Goal: Transaction & Acquisition: Register for event/course

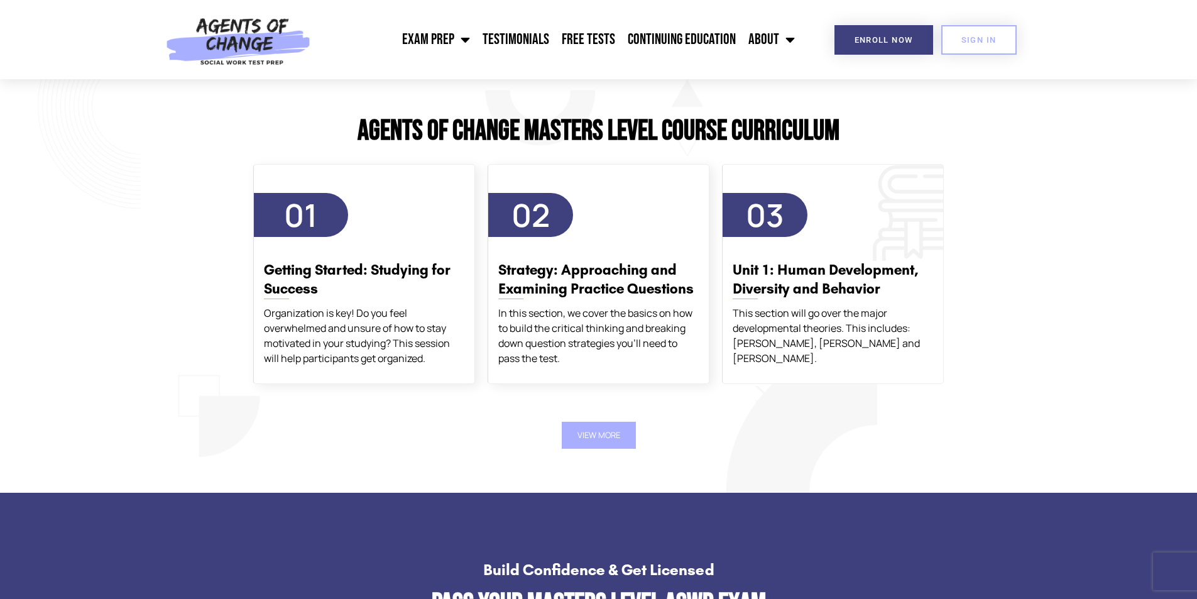
scroll to position [2137, 0]
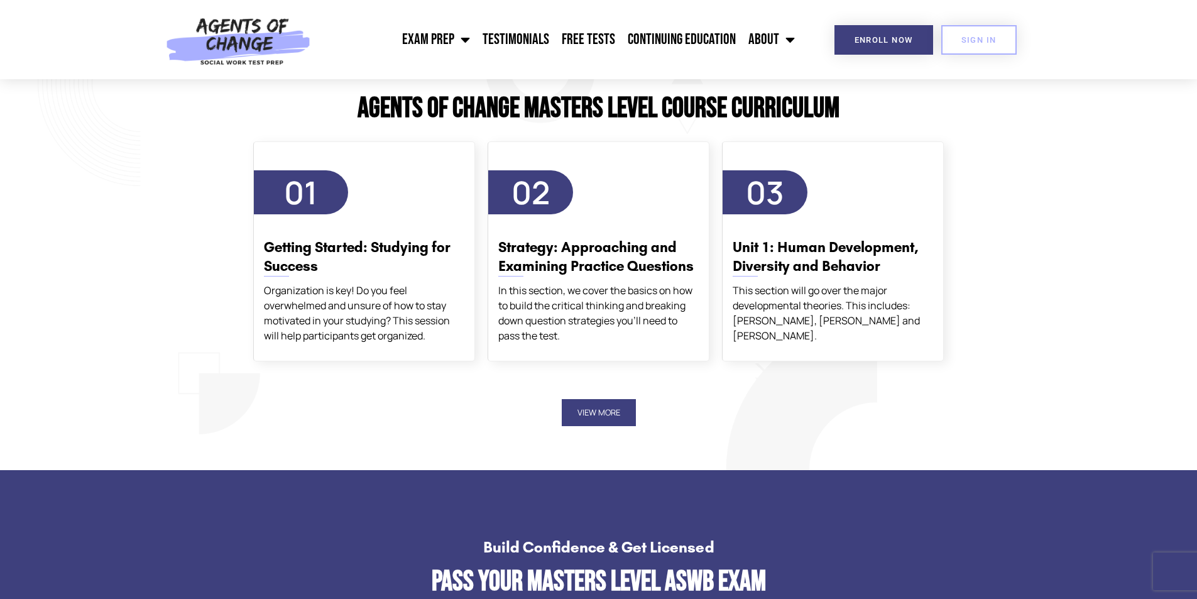
click at [614, 408] on button "View More" at bounding box center [599, 412] width 74 height 27
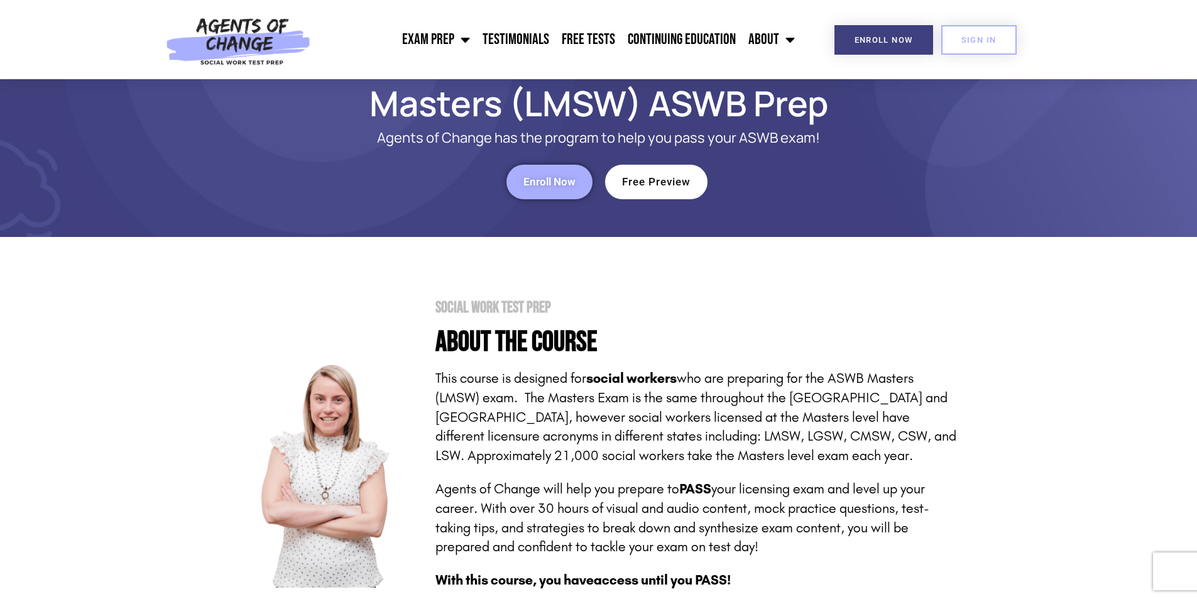
scroll to position [0, 0]
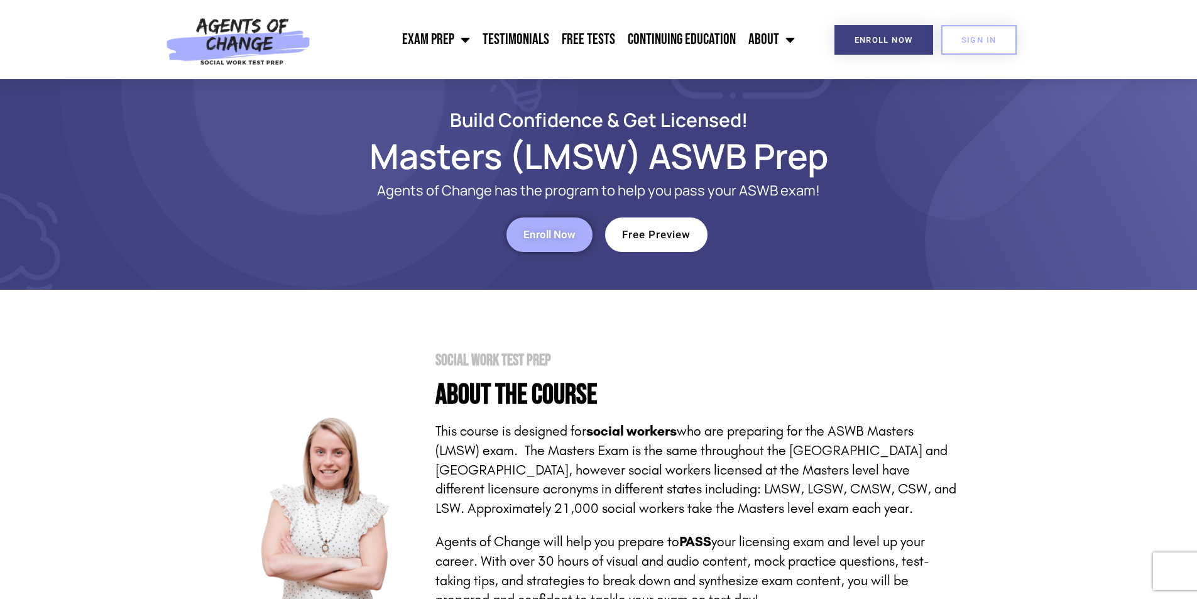
click at [568, 236] on span "Enroll Now" at bounding box center [550, 234] width 52 height 11
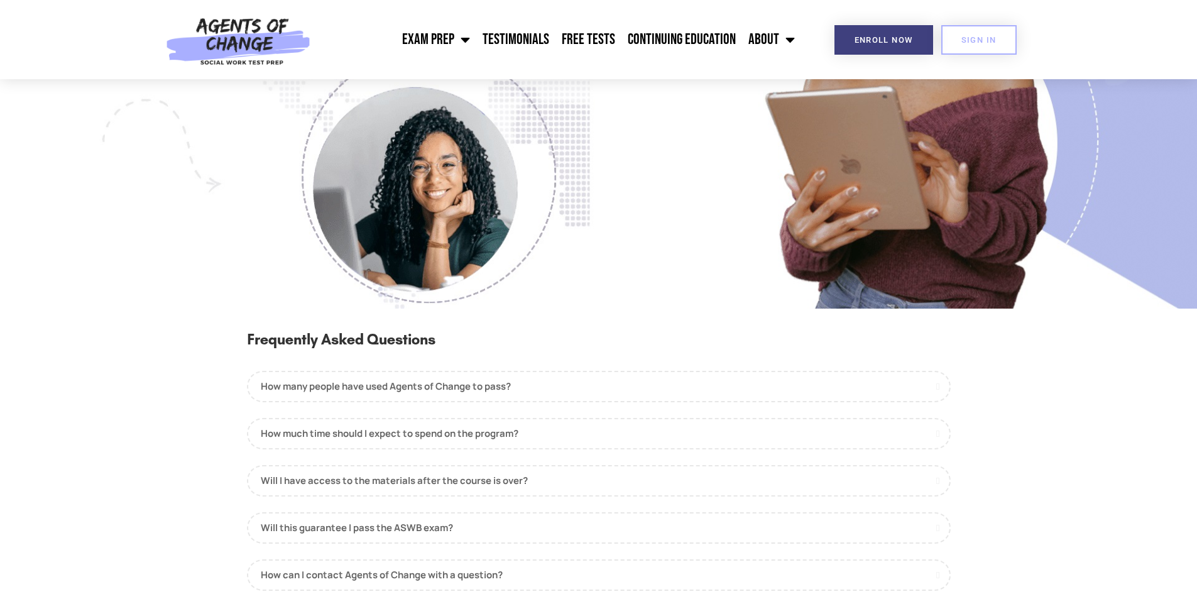
scroll to position [1383, 0]
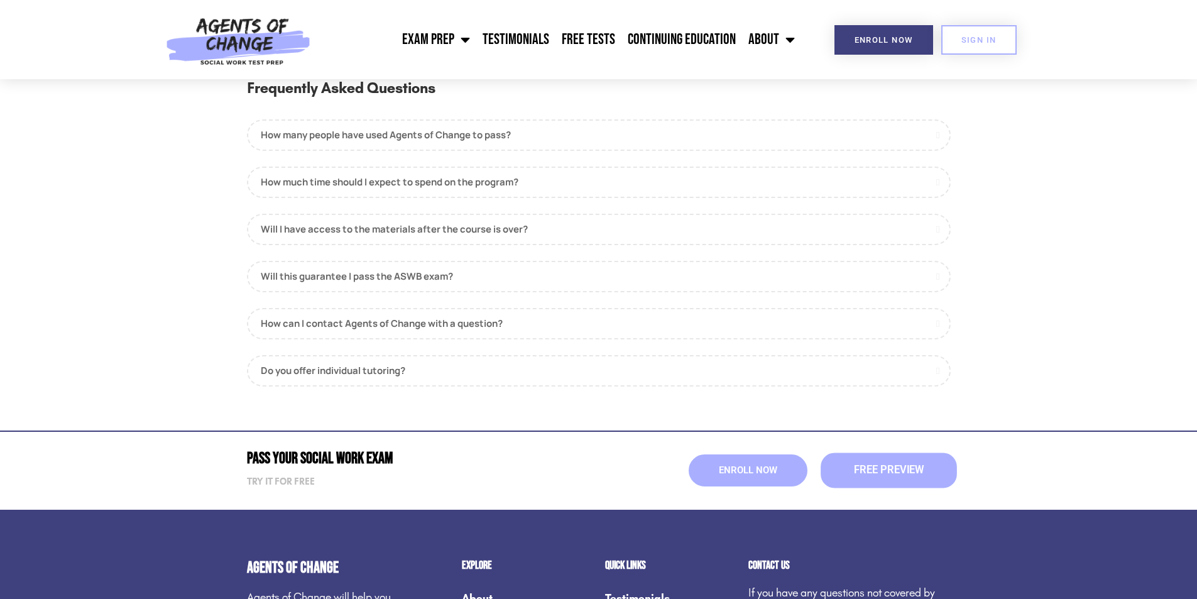
click at [893, 473] on span "Free Preview" at bounding box center [888, 470] width 70 height 11
